Goal: Navigation & Orientation: Find specific page/section

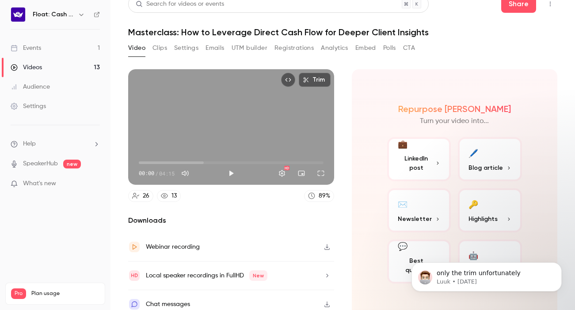
scroll to position [19, 0]
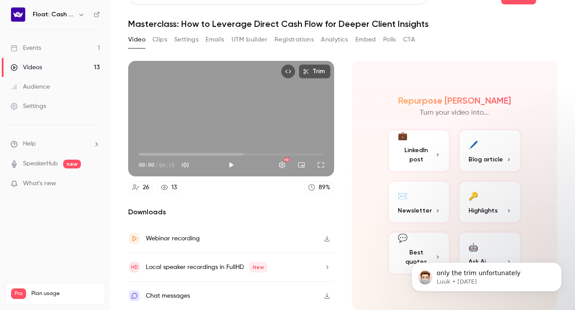
click at [64, 47] on link "Events 1" at bounding box center [55, 47] width 110 height 19
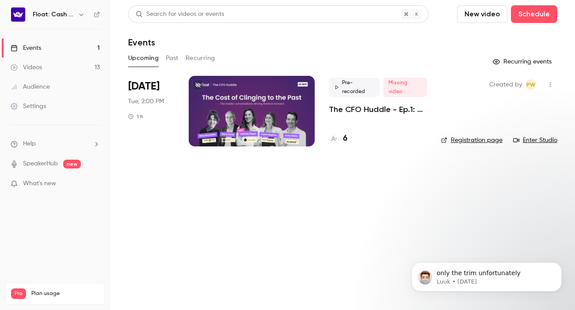
click at [173, 55] on button "Past" at bounding box center [172, 58] width 13 height 14
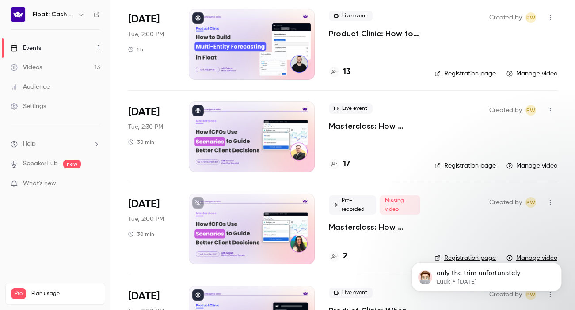
scroll to position [592, 0]
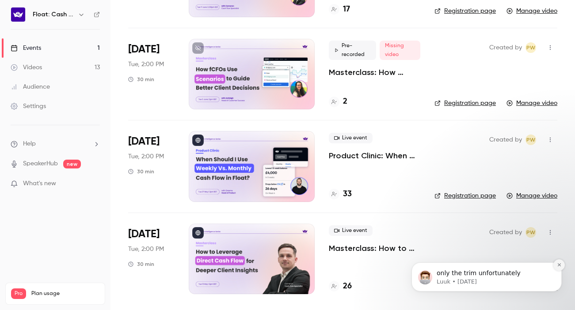
click at [561, 264] on button "Dismiss notification" at bounding box center [558, 265] width 11 height 11
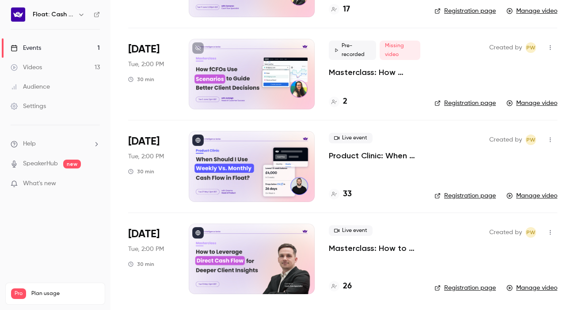
click at [473, 286] on link "Registration page" at bounding box center [464, 288] width 61 height 9
